Goal: Information Seeking & Learning: Check status

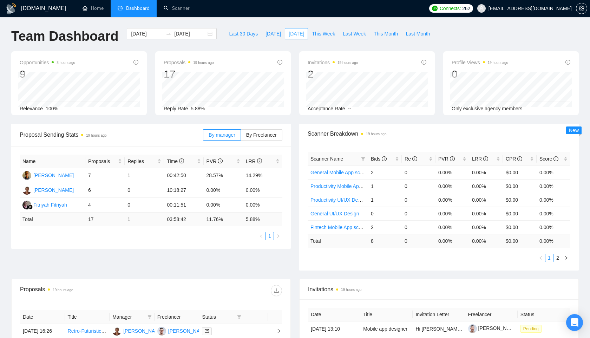
click at [289, 33] on span "[DATE]" at bounding box center [295, 34] width 15 height 8
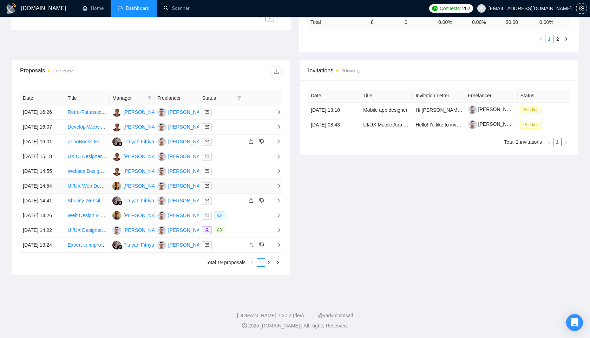
scroll to position [248, 0]
click at [277, 264] on icon "right" at bounding box center [277, 262] width 4 height 4
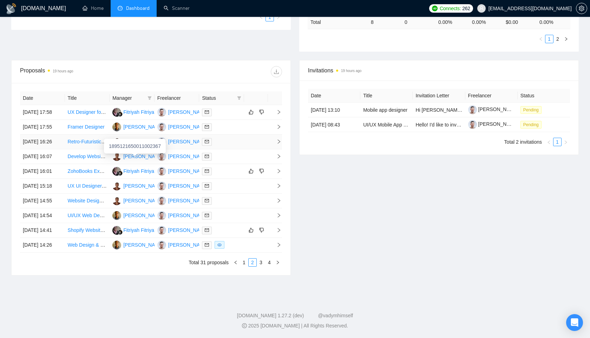
scroll to position [240, 0]
click at [269, 266] on link "4" at bounding box center [269, 262] width 8 height 8
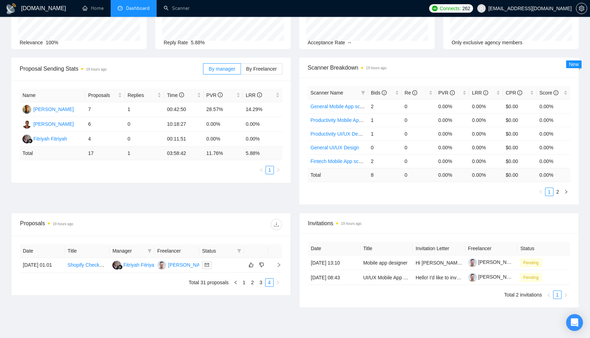
scroll to position [66, 0]
click at [260, 286] on link "3" at bounding box center [261, 283] width 8 height 8
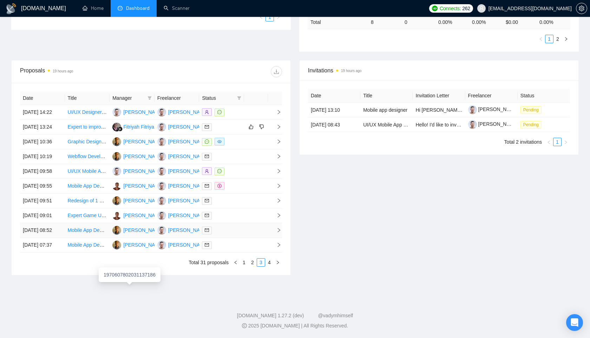
scroll to position [259, 0]
click at [254, 266] on link "2" at bounding box center [252, 262] width 8 height 8
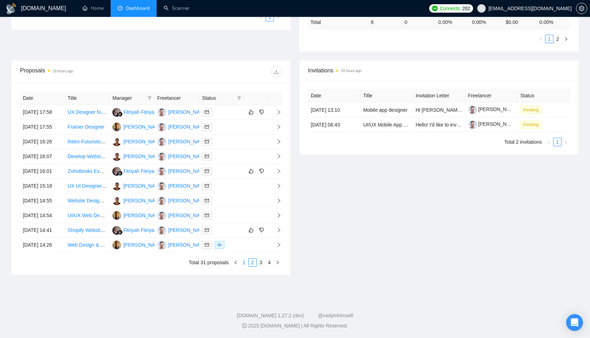
click at [246, 266] on link "1" at bounding box center [244, 262] width 8 height 8
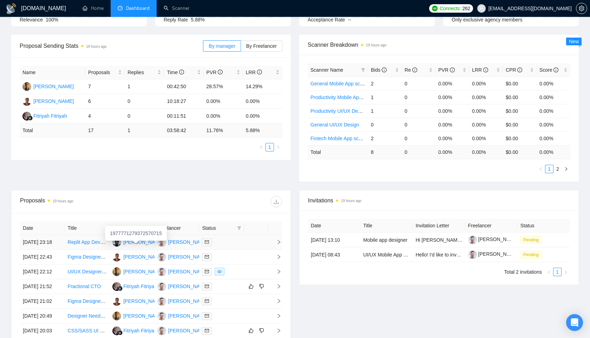
scroll to position [0, 0]
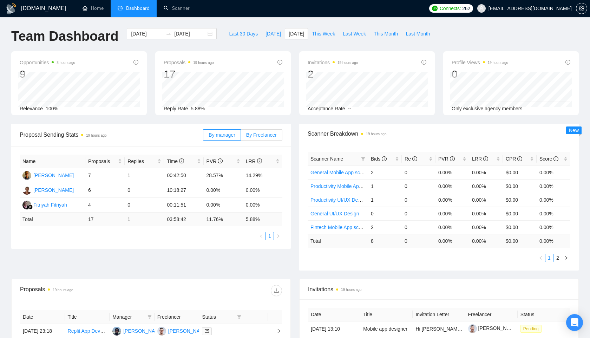
click at [266, 135] on span "By Freelancer" at bounding box center [261, 135] width 31 height 6
click at [241, 137] on input "By Freelancer" at bounding box center [241, 137] width 0 height 0
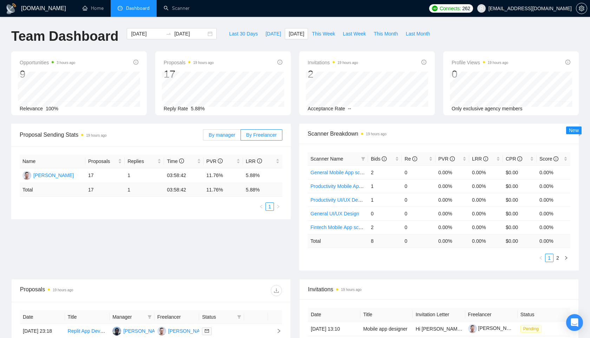
click at [225, 134] on span "By manager" at bounding box center [221, 135] width 26 height 6
click at [203, 137] on input "By manager" at bounding box center [203, 137] width 0 height 0
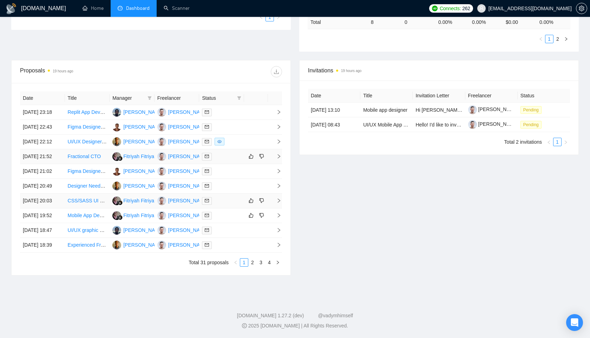
scroll to position [242, 0]
click at [254, 266] on link "2" at bounding box center [252, 262] width 8 height 8
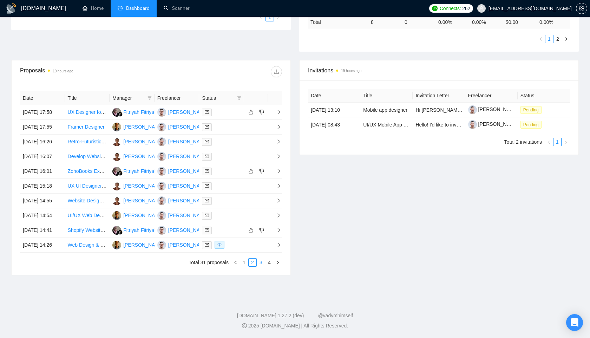
click at [262, 259] on link "3" at bounding box center [261, 262] width 8 height 8
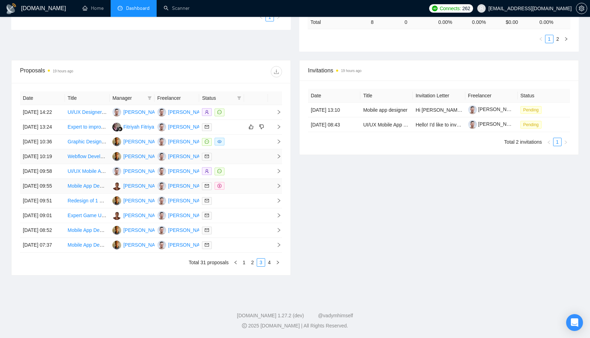
scroll to position [278, 0]
click at [272, 266] on link "4" at bounding box center [269, 262] width 8 height 8
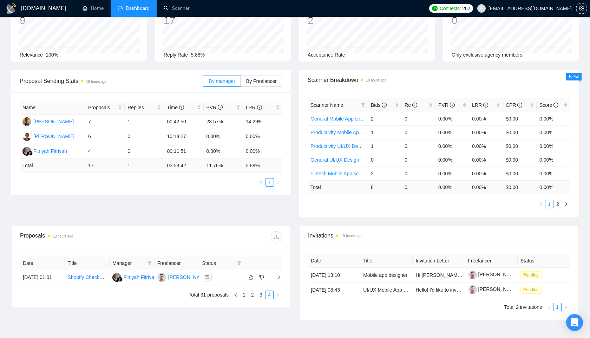
scroll to position [0, 0]
